Goal: Task Accomplishment & Management: Manage account settings

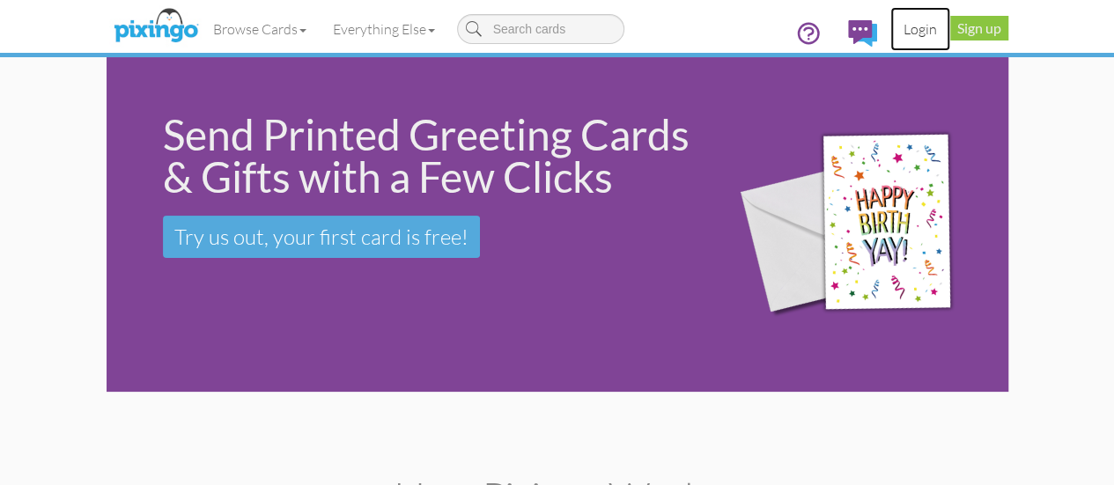
click at [950, 25] on link "Login" at bounding box center [920, 29] width 60 height 44
click at [1008, 30] on link "Sign up" at bounding box center [979, 28] width 58 height 25
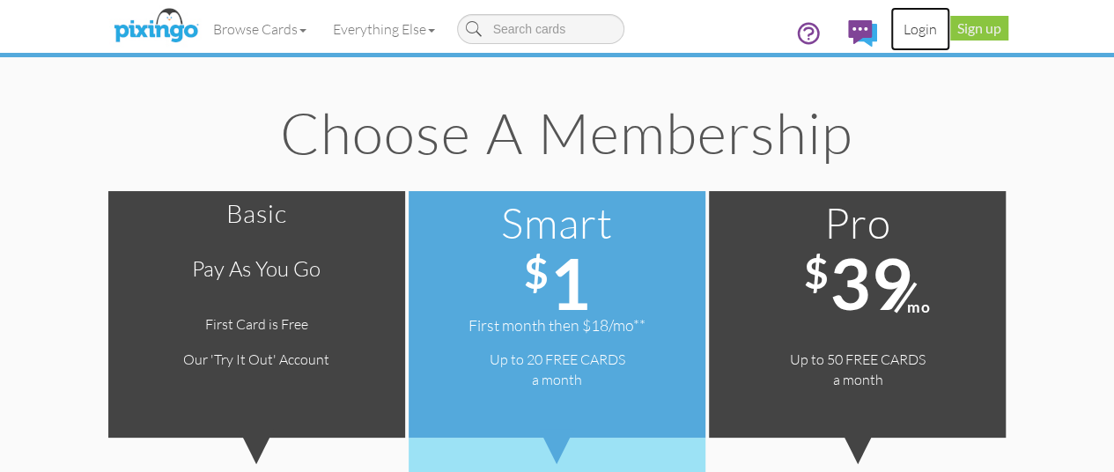
click at [950, 26] on link "Login" at bounding box center [920, 29] width 60 height 44
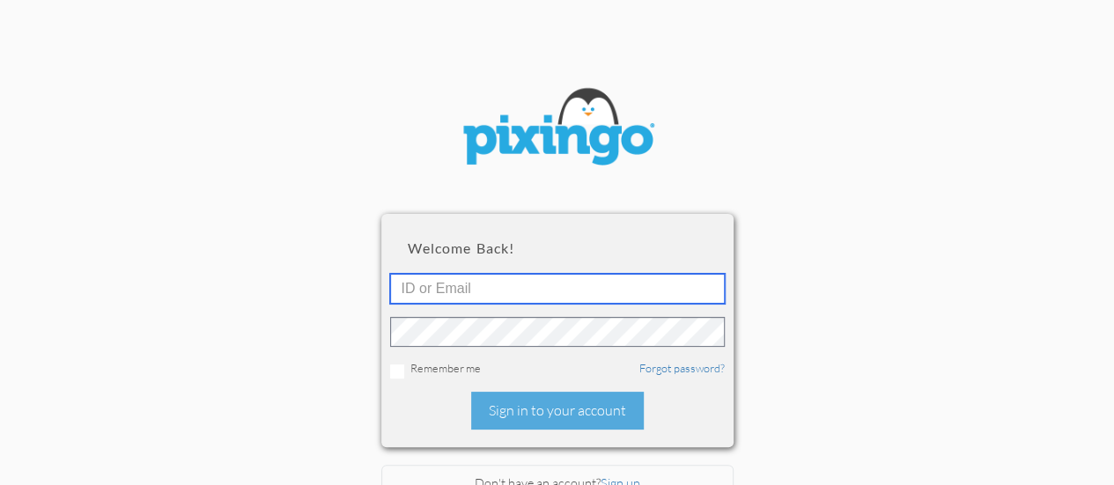
type input "[EMAIL_ADDRESS][DOMAIN_NAME]"
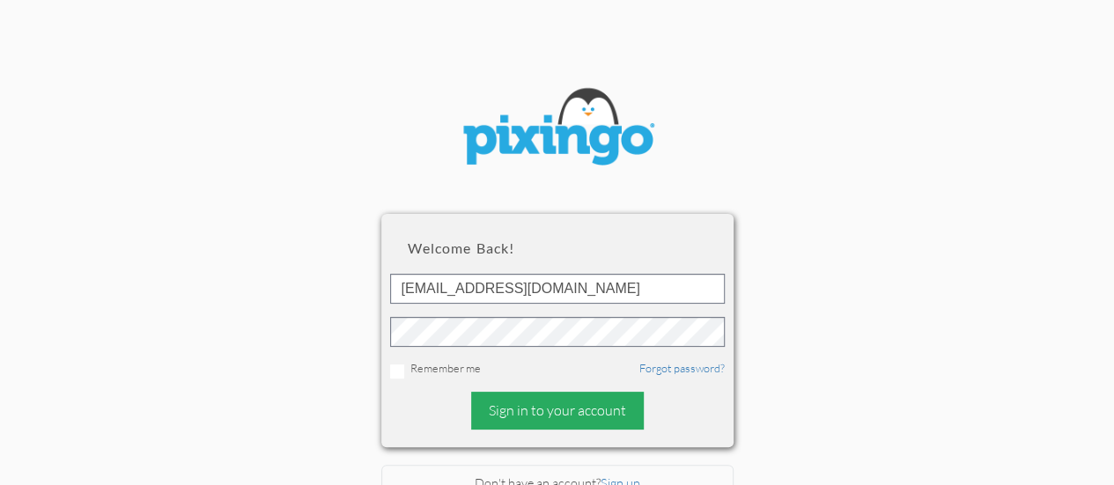
click at [535, 403] on div "Sign in to your account" at bounding box center [557, 411] width 173 height 38
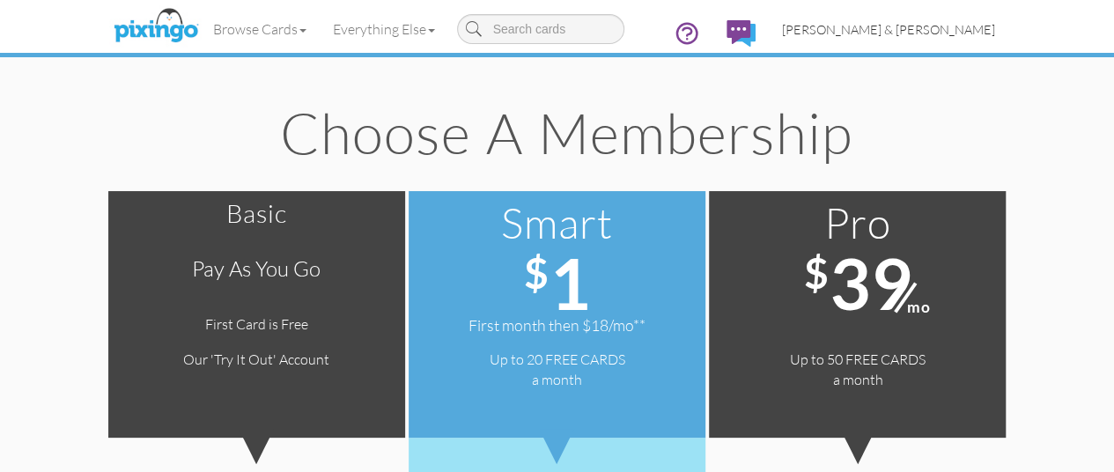
click at [995, 22] on span "[PERSON_NAME] & [PERSON_NAME]" at bounding box center [888, 29] width 213 height 15
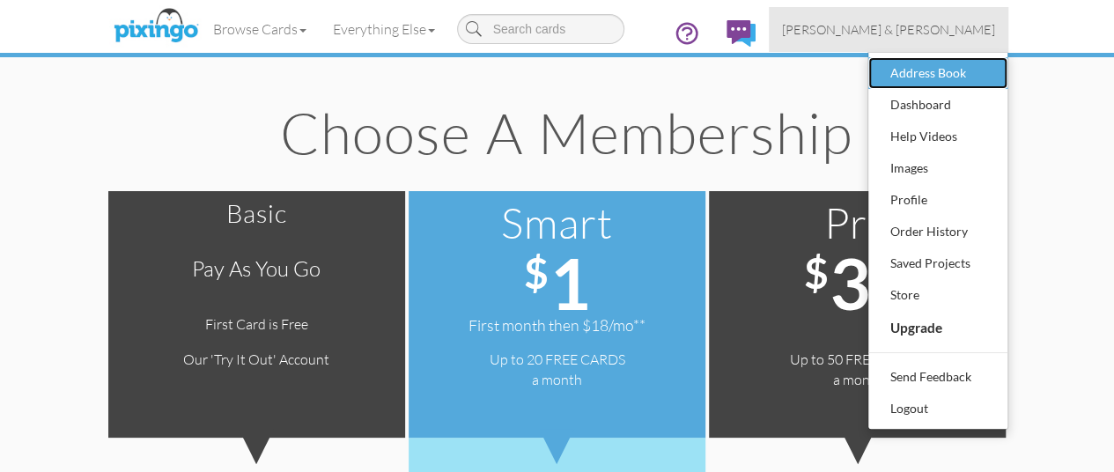
click at [989, 76] on link "Address Book" at bounding box center [937, 73] width 139 height 32
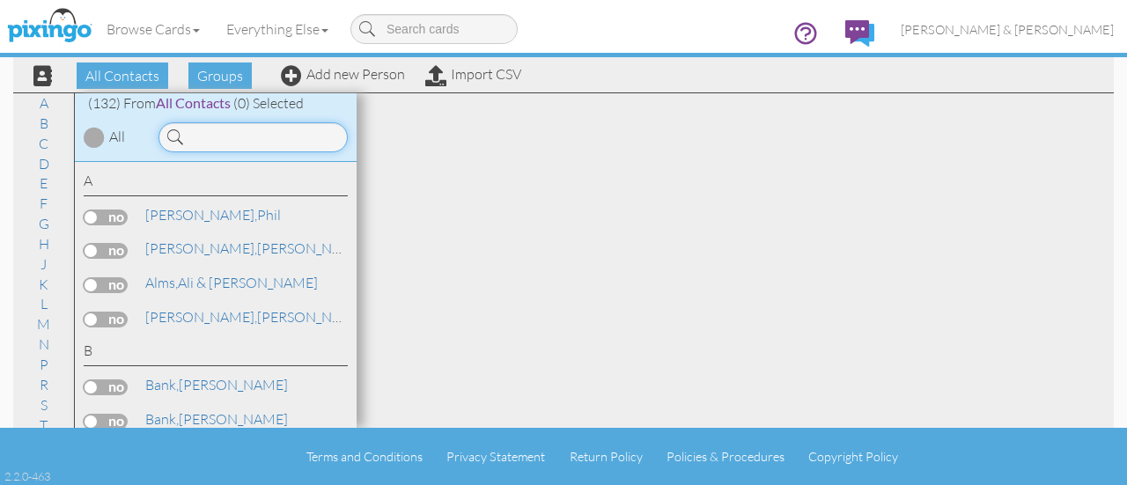
click at [215, 140] on input at bounding box center [252, 137] width 189 height 30
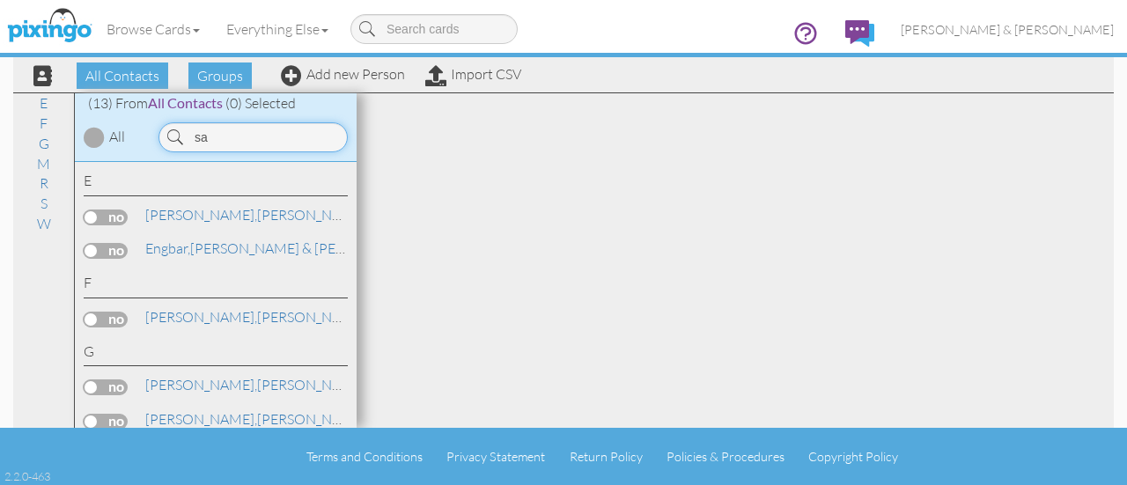
type input "s"
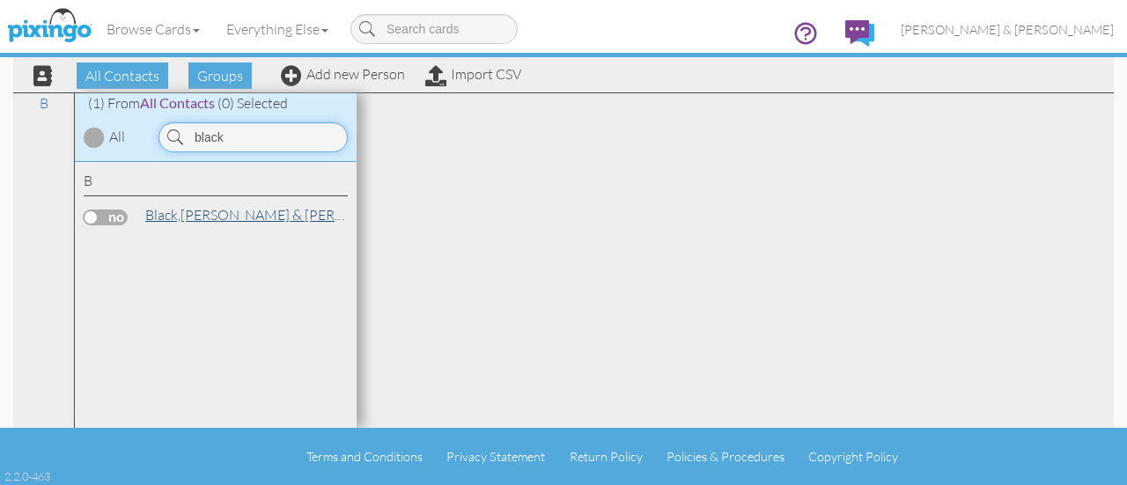
type input "black"
click at [235, 217] on link "[PERSON_NAME] & [PERSON_NAME]" at bounding box center [279, 214] width 272 height 21
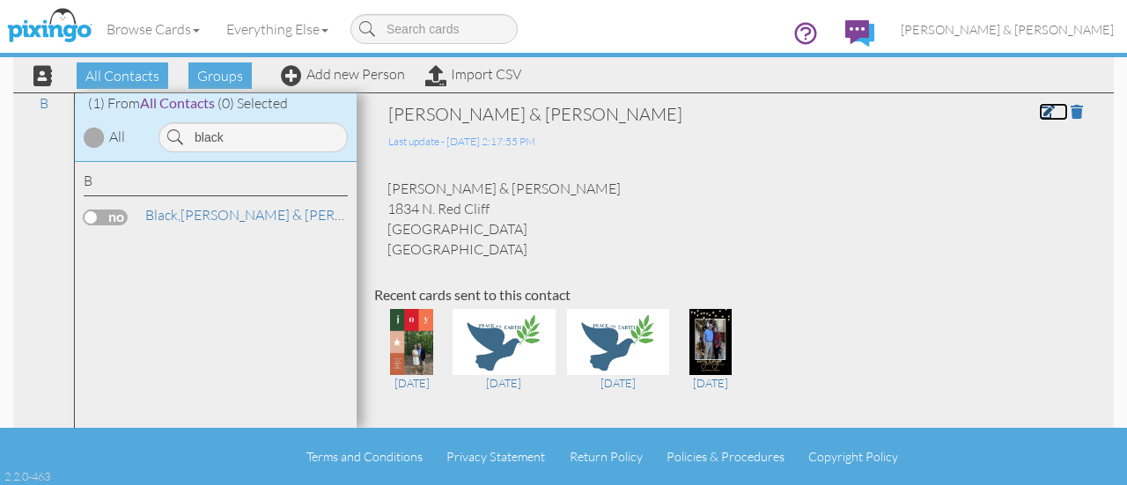
click at [1039, 103] on link at bounding box center [1053, 112] width 29 height 18
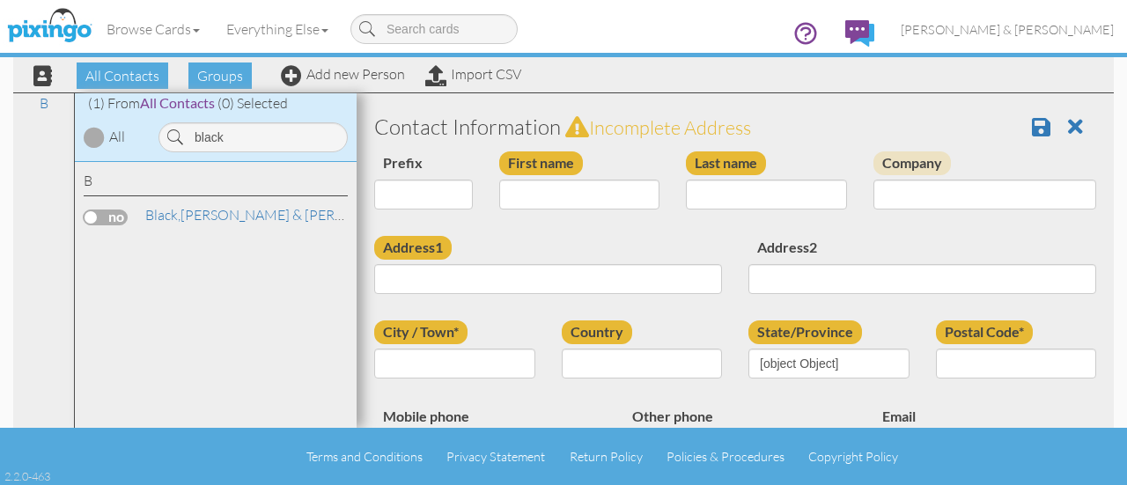
type input "[PERSON_NAME] & [PERSON_NAME]"
type input "Black"
type input "1834 N. Red Cliff"
type input "Mesa"
type input "85207"
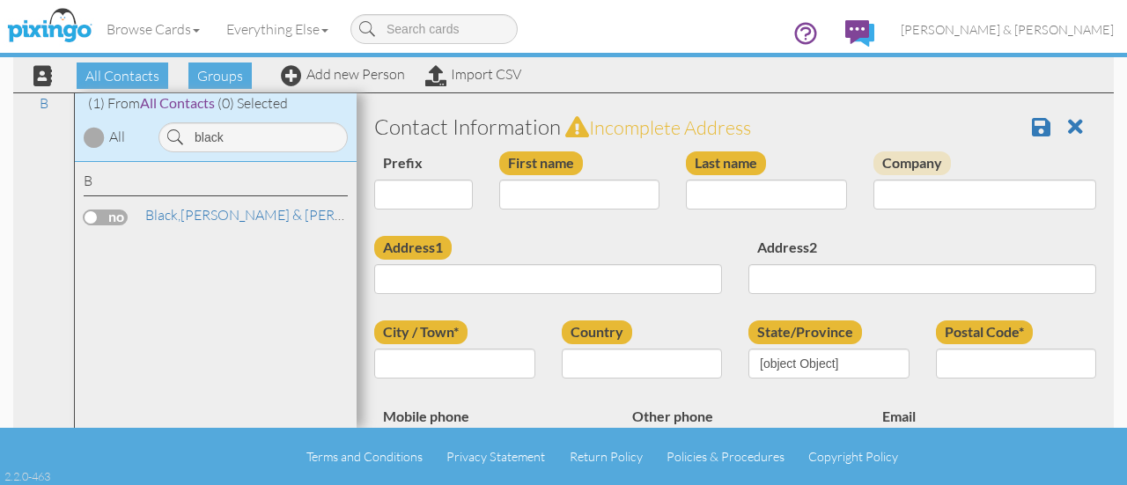
type input "[PHONE_NUMBER]"
type input "[EMAIL_ADDRESS][DOMAIN_NAME]"
select select "object:1782"
select select "object:2027"
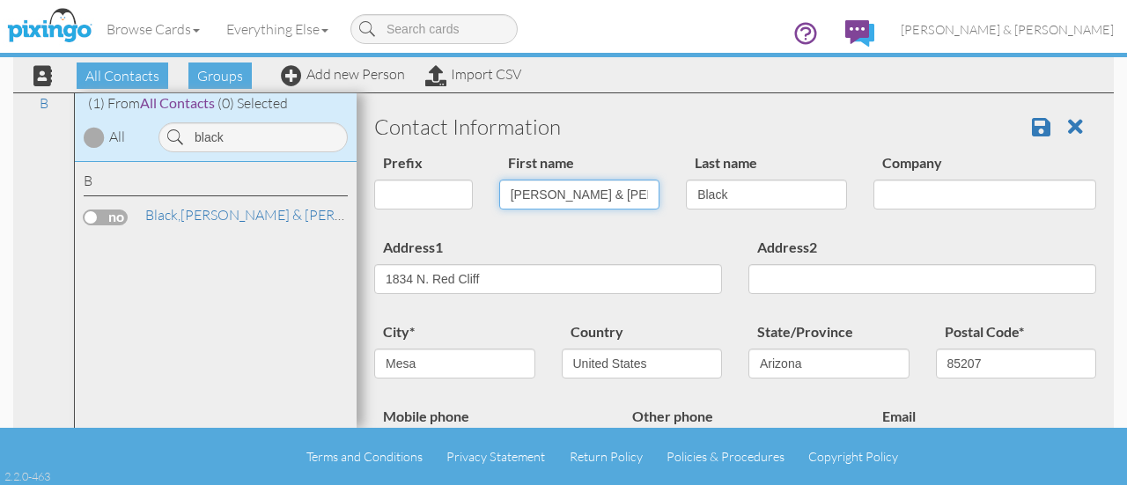
drag, startPoint x: 563, startPoint y: 194, endPoint x: 431, endPoint y: 209, distance: 132.0
click at [431, 209] on div "Prefix Dr. Mr. Mrs. First name [PERSON_NAME] & [PERSON_NAME] Last name Black Co…" at bounding box center [735, 193] width 748 height 85
type input "[PERSON_NAME]"
click at [1032, 124] on span at bounding box center [1041, 126] width 18 height 21
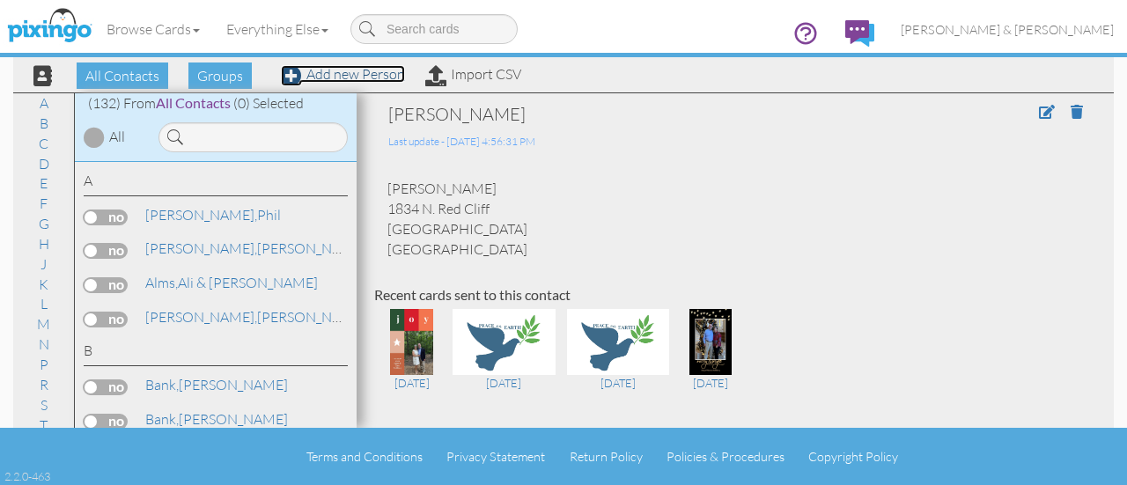
click at [336, 78] on link "Add new Person" at bounding box center [343, 74] width 124 height 18
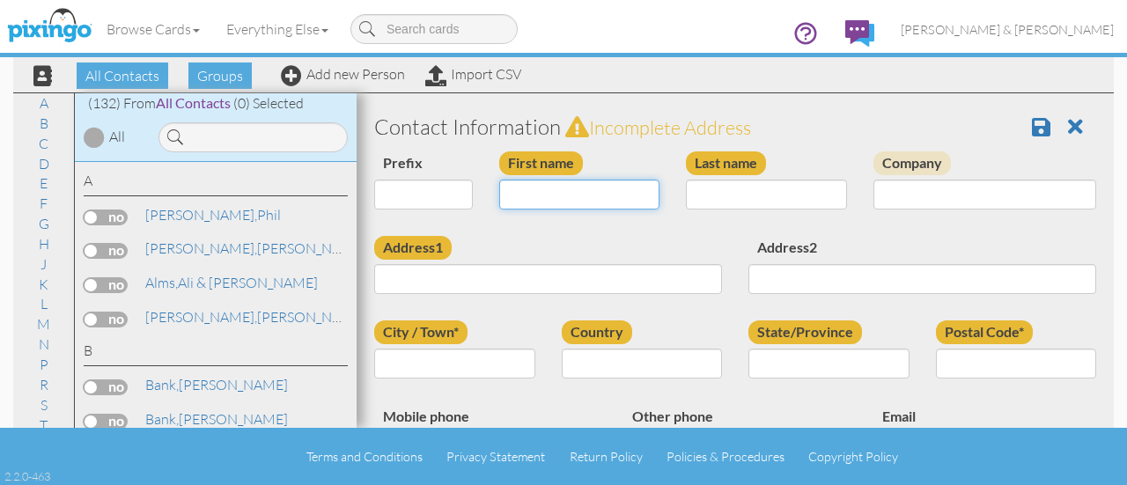
click at [512, 195] on input "First name" at bounding box center [579, 195] width 161 height 30
type input "Samantha"
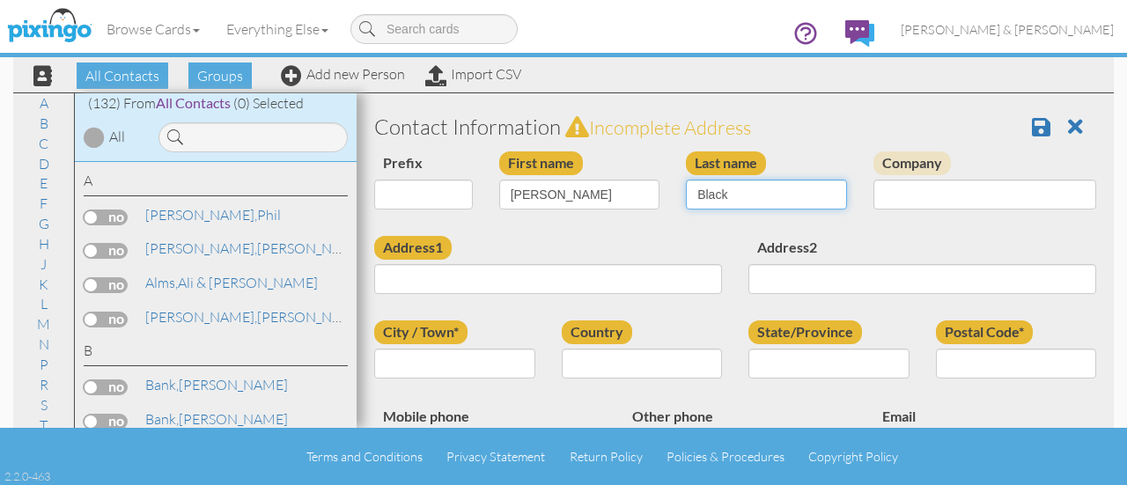
type input "Black"
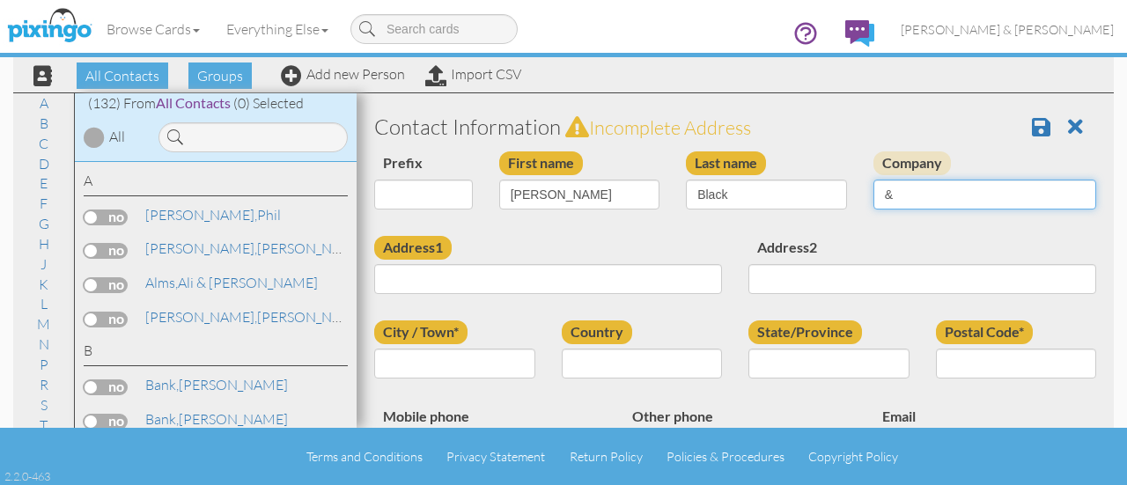
type input "&"
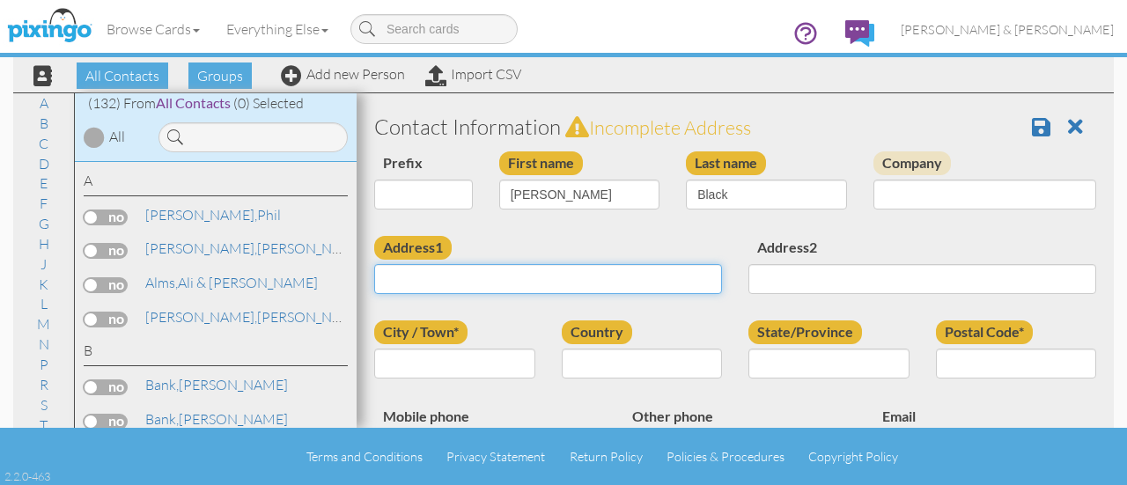
click at [401, 290] on input "Address1" at bounding box center [548, 279] width 348 height 30
type input "4091 Pierson Street"
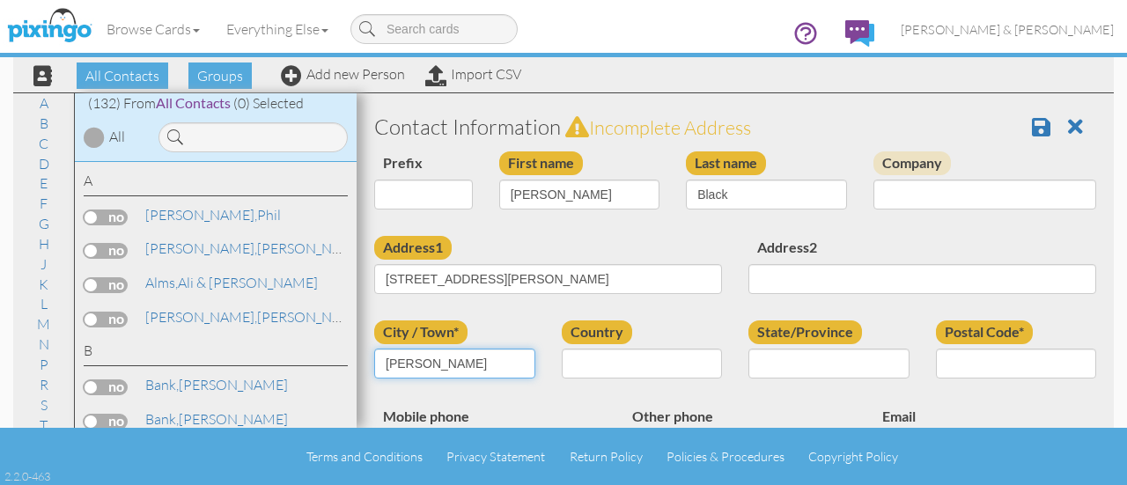
type input "Hilliard"
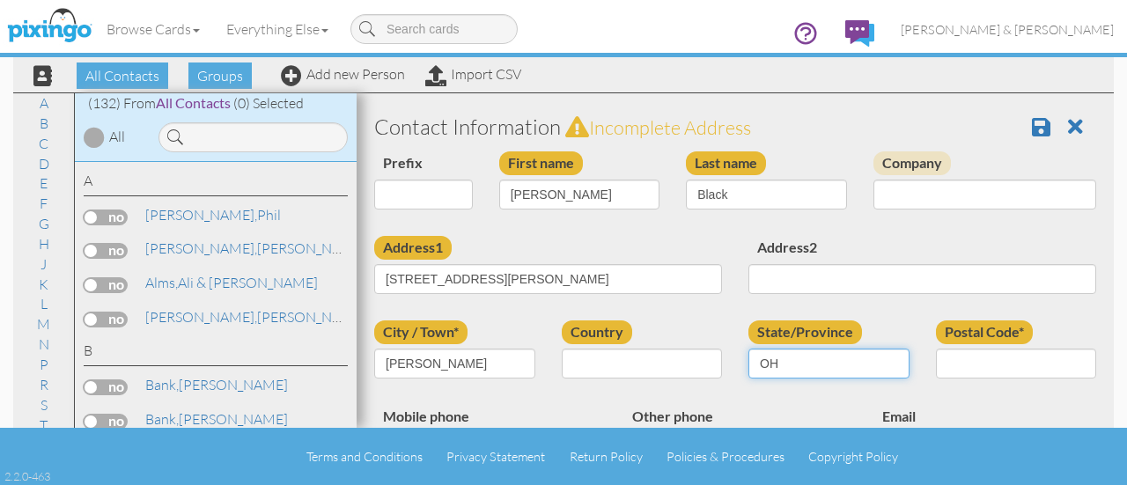
type input "OH"
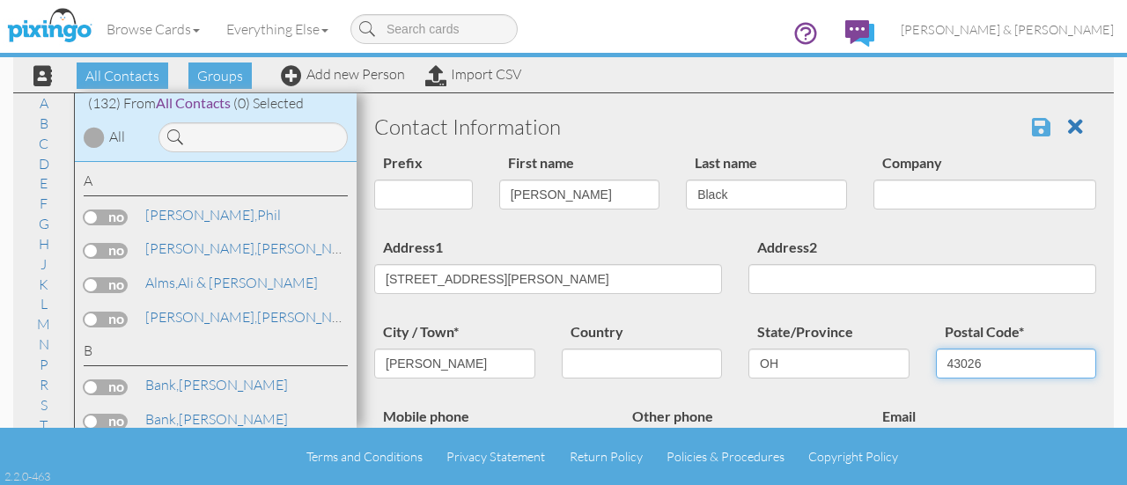
type input "43026"
click at [1032, 125] on span at bounding box center [1041, 126] width 18 height 21
